Goal: Communication & Community: Answer question/provide support

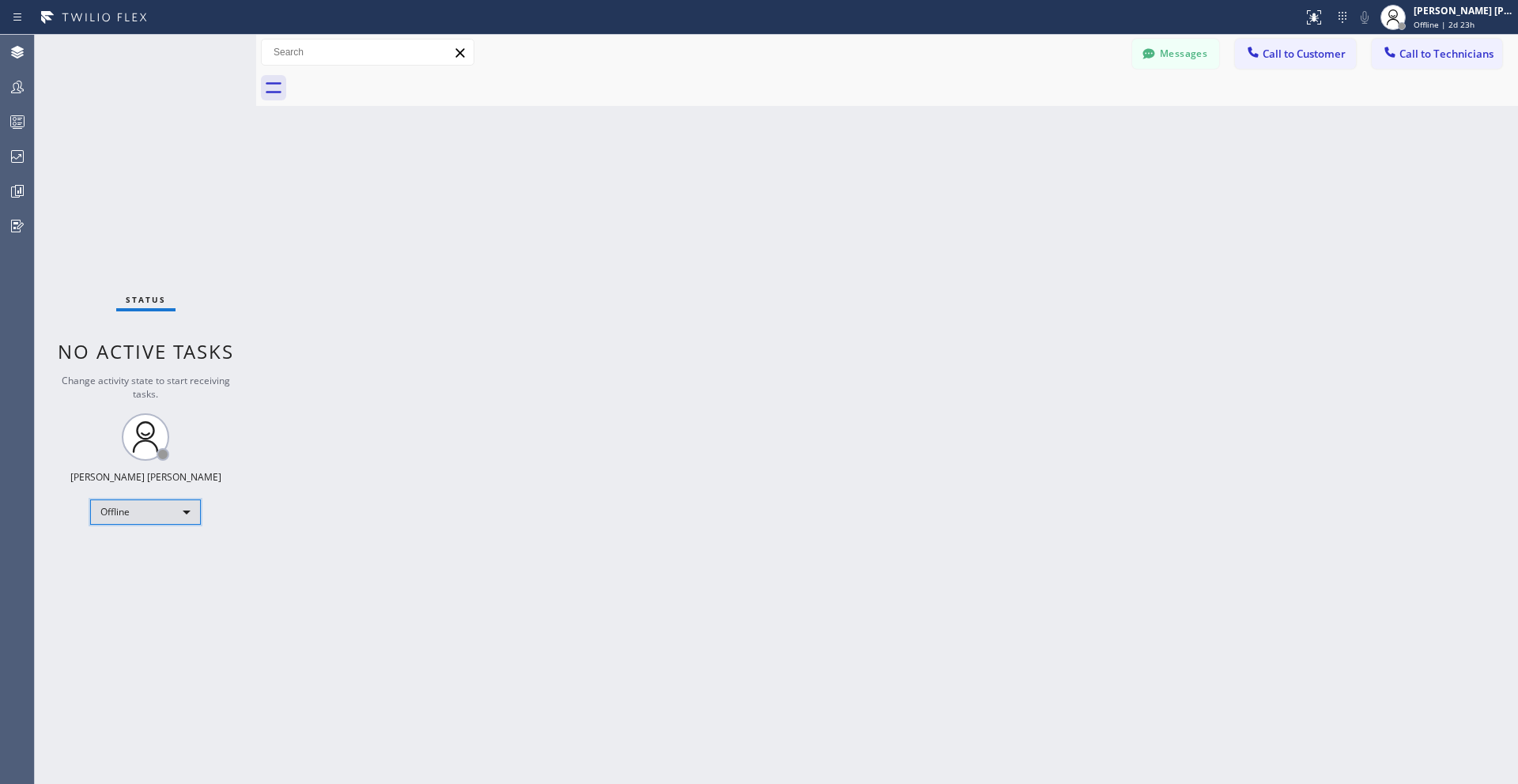
click at [136, 500] on div "Offline" at bounding box center [146, 513] width 111 height 26
click at [157, 572] on li "Unavailable" at bounding box center [145, 573] width 108 height 19
click at [1298, 55] on span "Call to Customer" at bounding box center [1304, 53] width 83 height 14
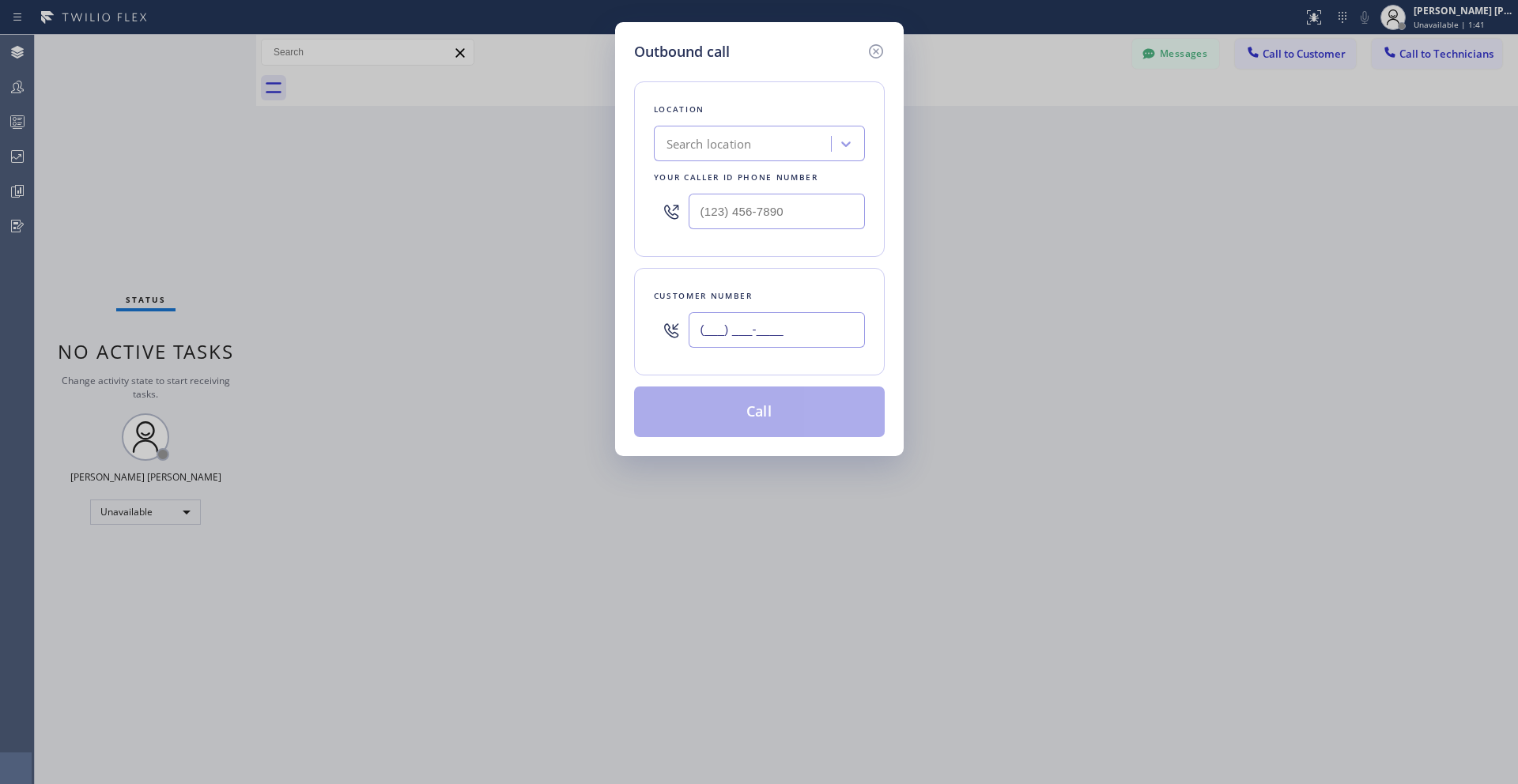
click at [736, 338] on input "(___) ___-____" at bounding box center [777, 330] width 176 height 36
paste input "917) 548-2474"
type input "[PHONE_NUMBER]"
type input "(___) ___-____"
click at [735, 205] on input "(___) ___-____" at bounding box center [777, 212] width 176 height 36
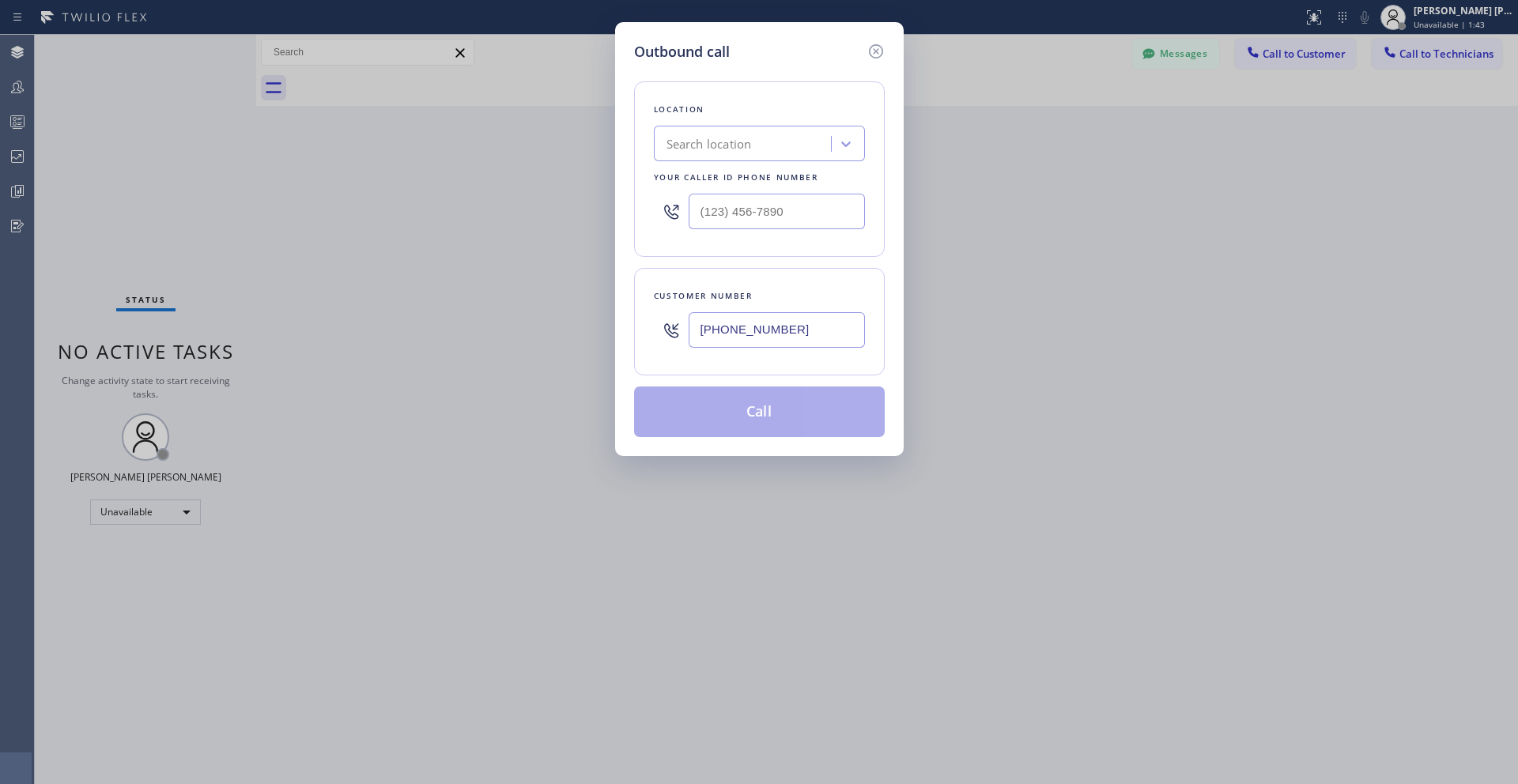
click at [737, 155] on div "Search location" at bounding box center [745, 145] width 172 height 28
type input "(___) ___-____"
click at [756, 203] on input "(___) ___-____" at bounding box center [777, 212] width 176 height 36
paste input "213) 699-1870"
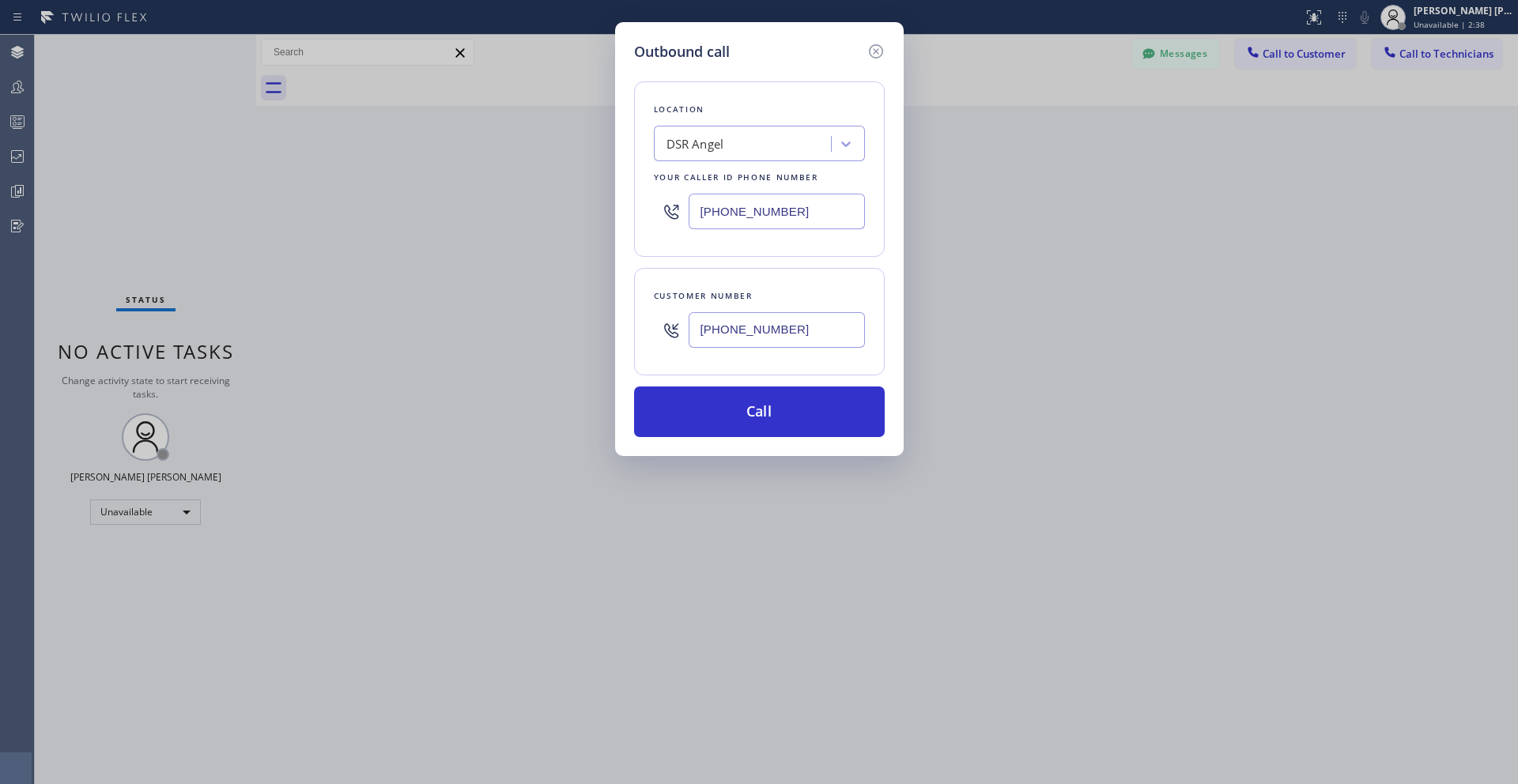
click at [865, 280] on div "Customer number [PHONE_NUMBER]" at bounding box center [759, 322] width 251 height 108
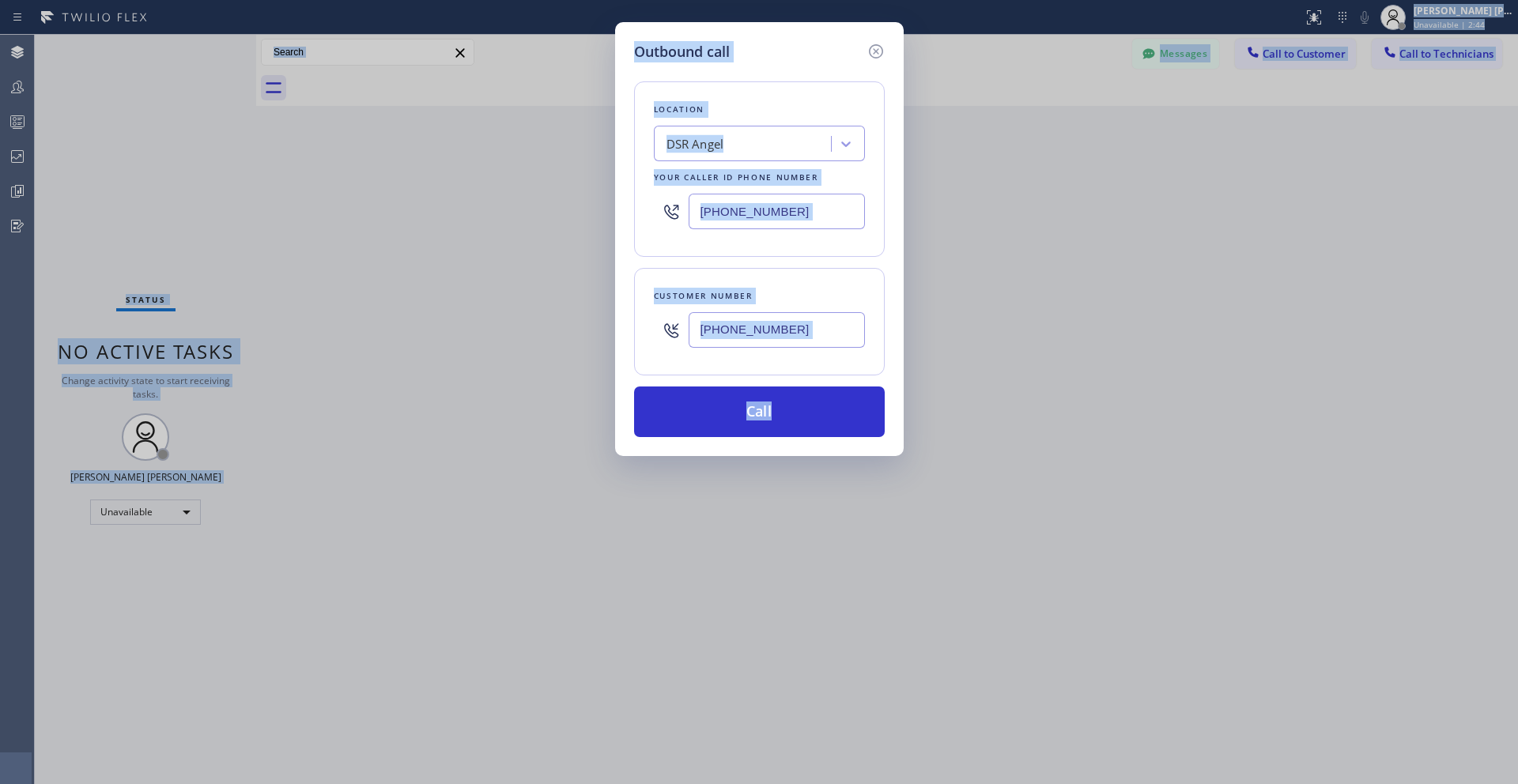
click at [805, 212] on input "[PHONE_NUMBER]" at bounding box center [777, 212] width 176 height 36
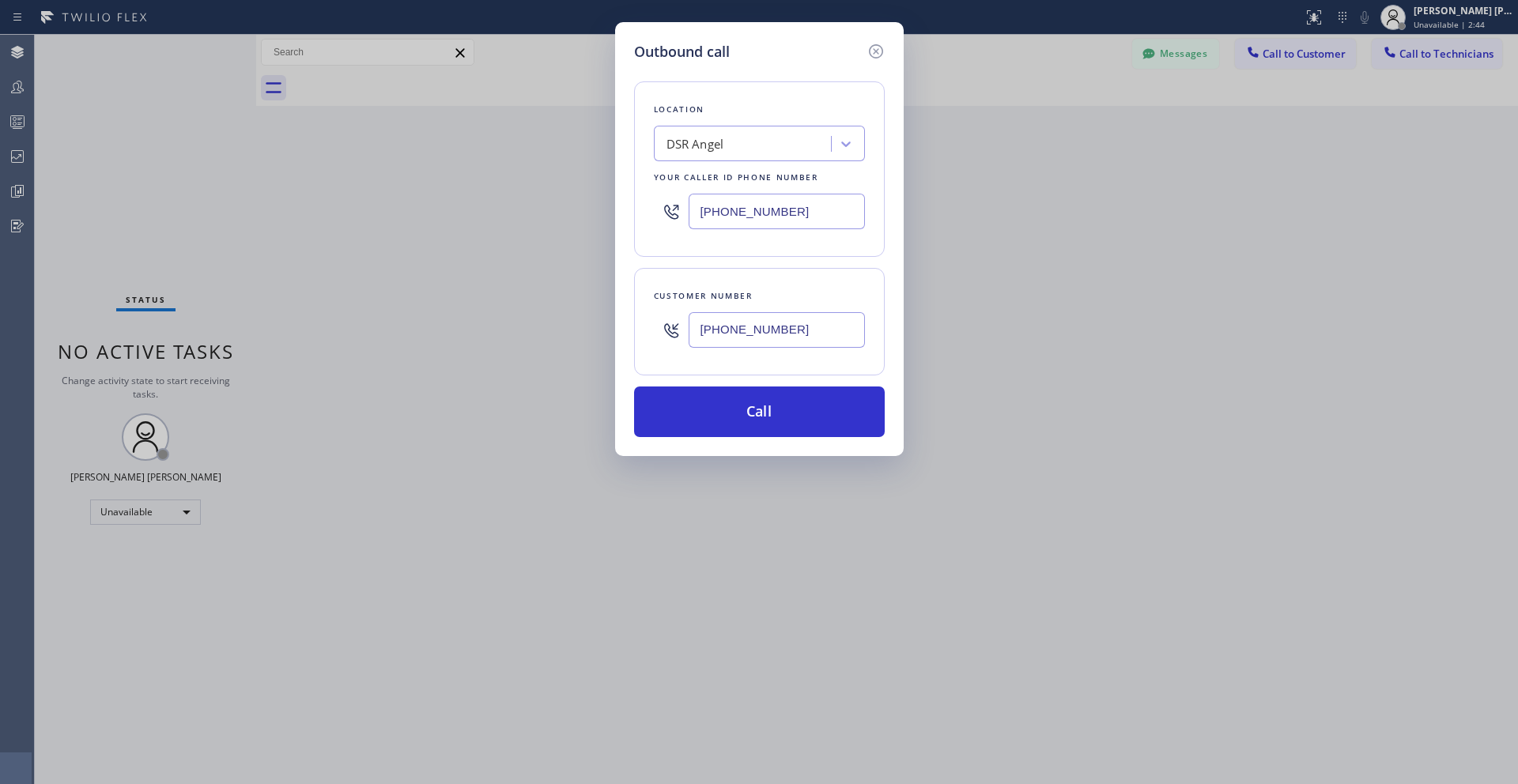
paste input "42-2056"
type input "[PHONE_NUMBER]"
click at [846, 273] on div "Customer number [PHONE_NUMBER]" at bounding box center [759, 322] width 251 height 108
click at [788, 399] on button "Call" at bounding box center [759, 412] width 251 height 50
click at [745, 418] on div "Back to Dashboard Change Sender ID Customers Technicians Select a contact Outbo…" at bounding box center [887, 409] width 1263 height 749
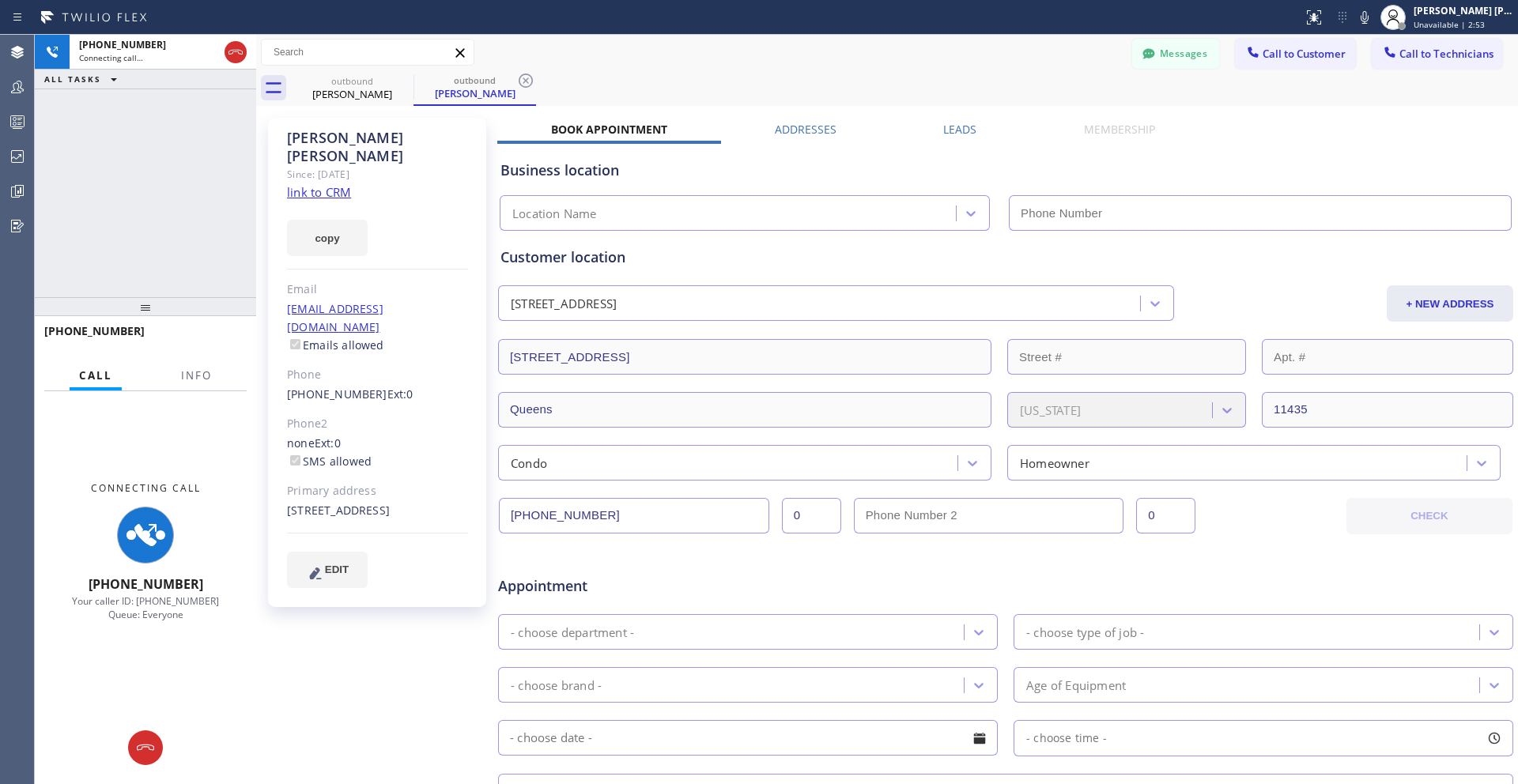
type input "[PHONE_NUMBER]"
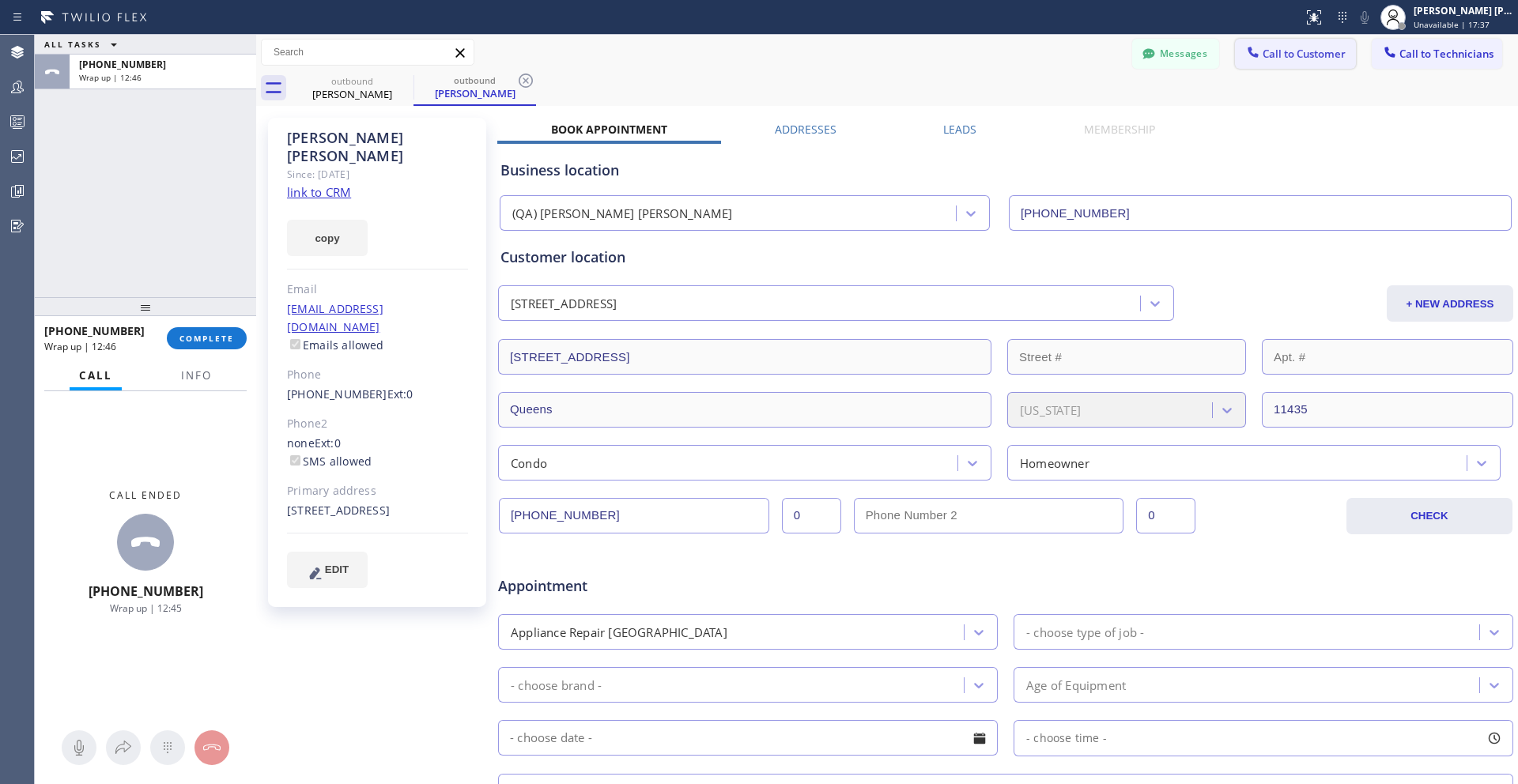
click at [1263, 49] on span "Call to Customer" at bounding box center [1304, 53] width 83 height 14
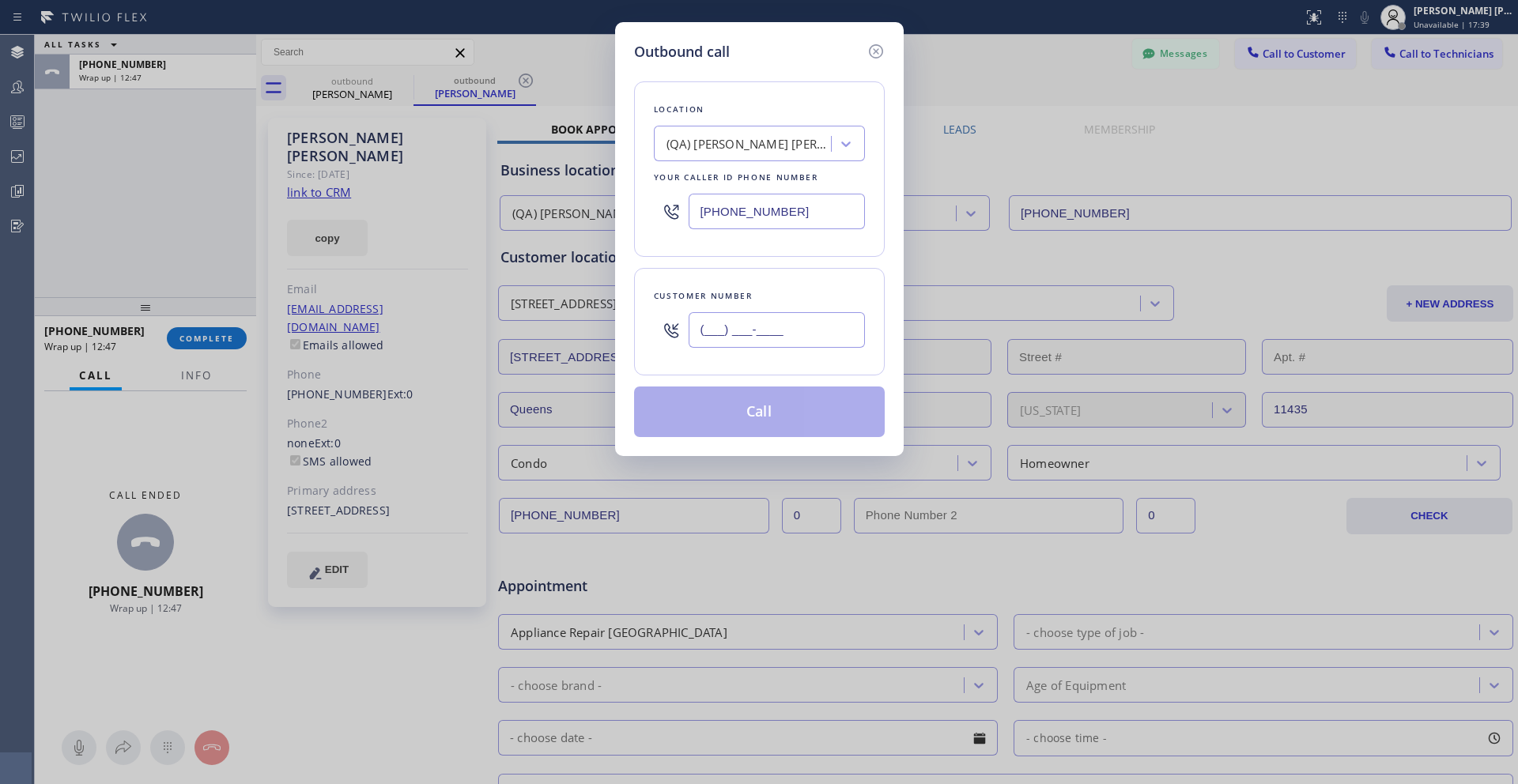
click at [757, 326] on input "(___) ___-____" at bounding box center [777, 330] width 176 height 36
paste input "646) 239-3414"
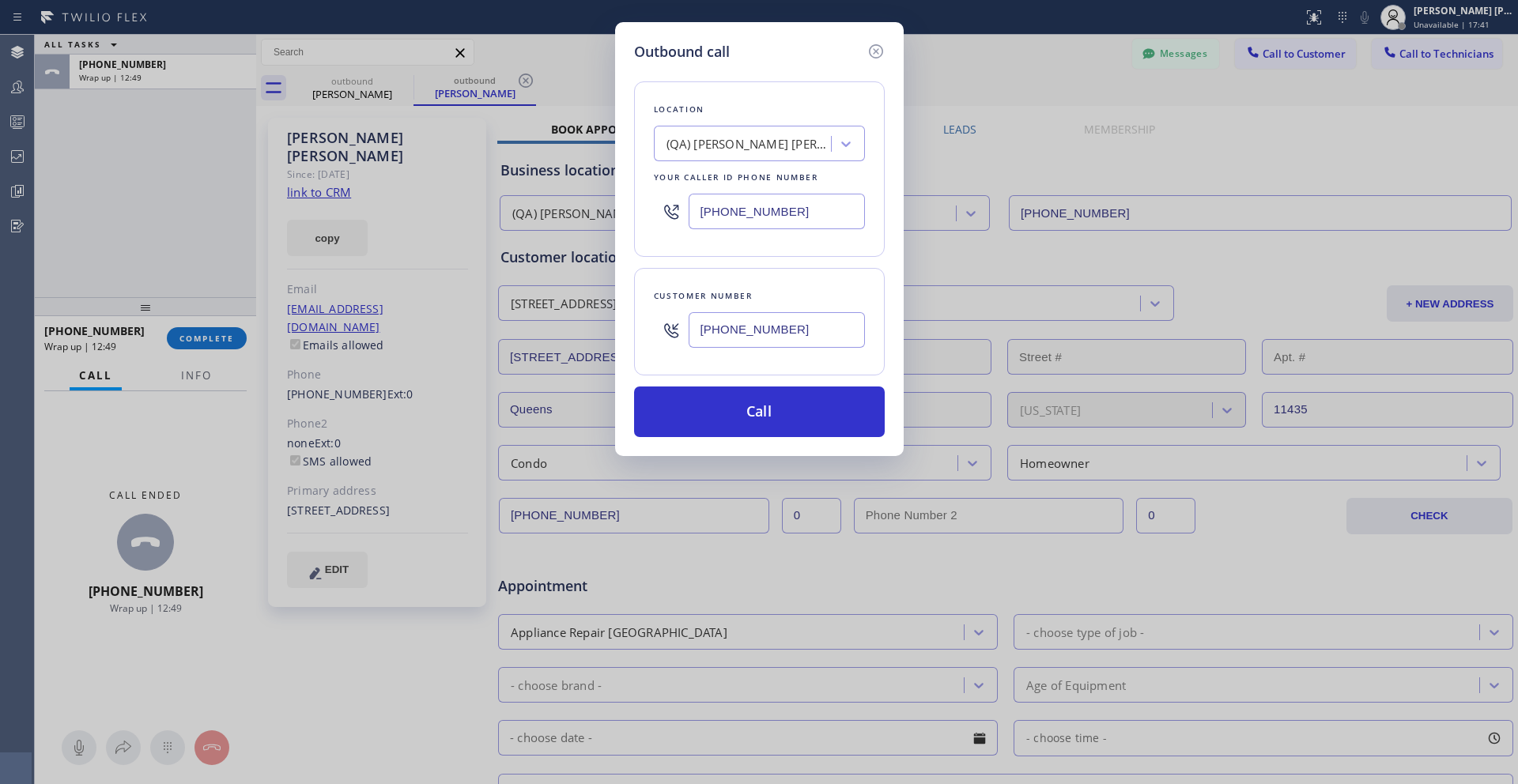
type input "[PHONE_NUMBER]"
click at [835, 360] on div "Customer number [PHONE_NUMBER]" at bounding box center [759, 322] width 251 height 108
click at [788, 404] on button "Call" at bounding box center [759, 412] width 251 height 50
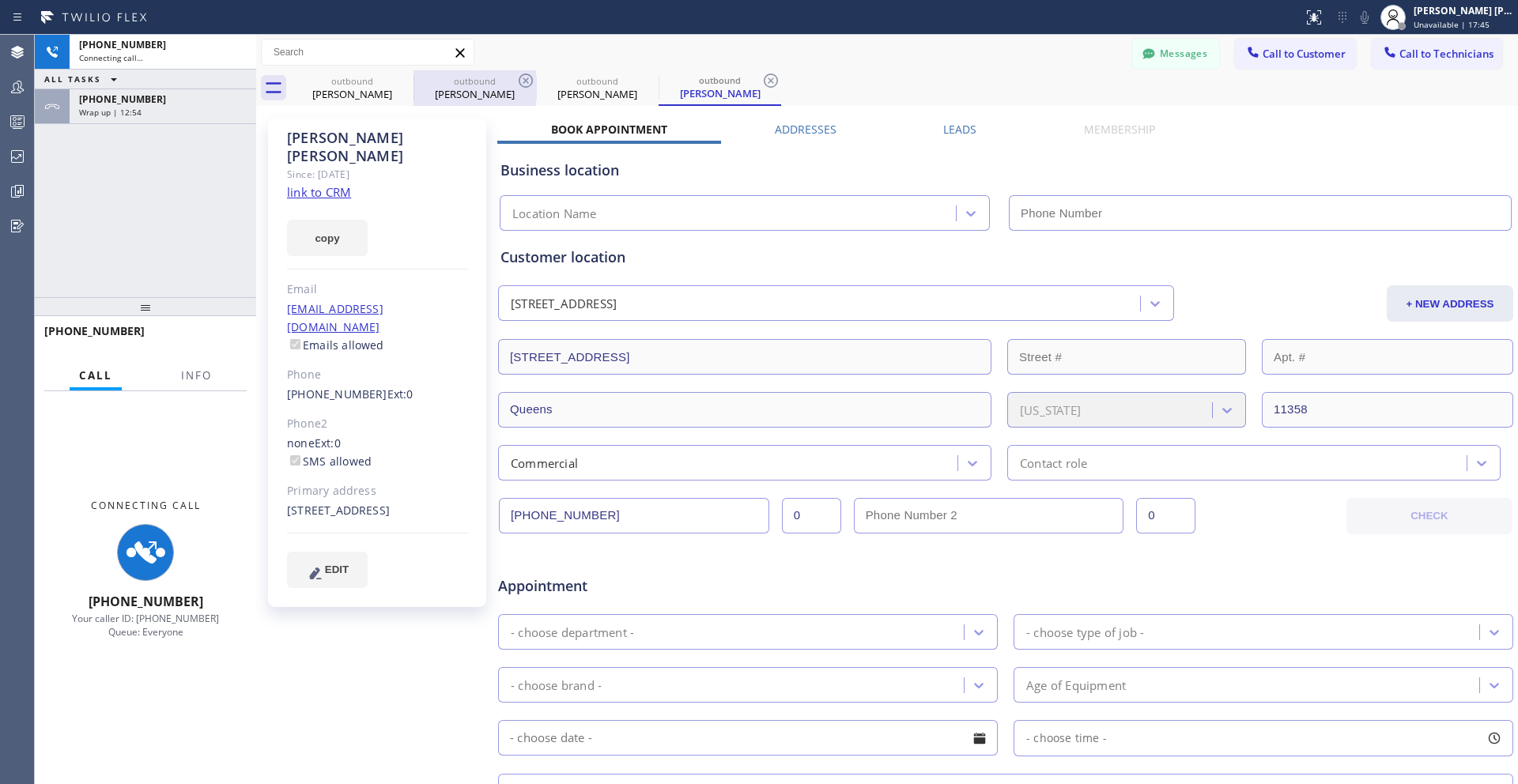
type input "[PHONE_NUMBER]"
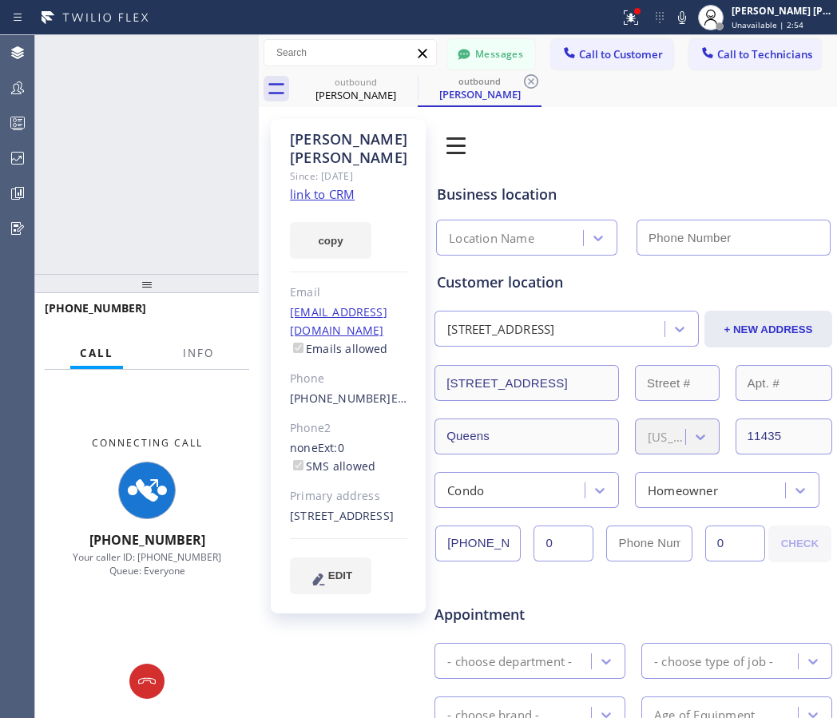
type input "[PHONE_NUMBER]"
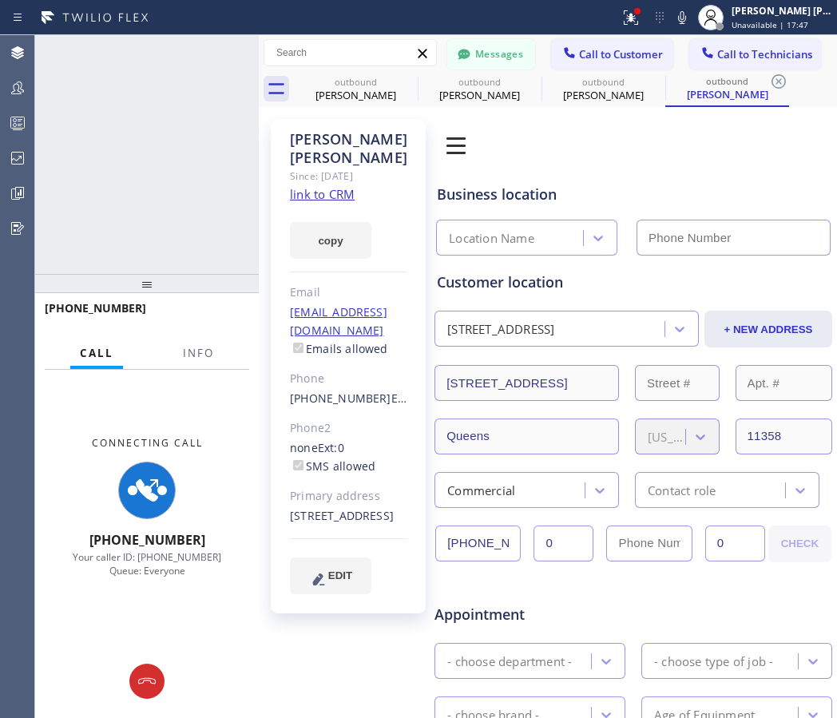
type input "[PHONE_NUMBER]"
